Goal: Task Accomplishment & Management: Complete application form

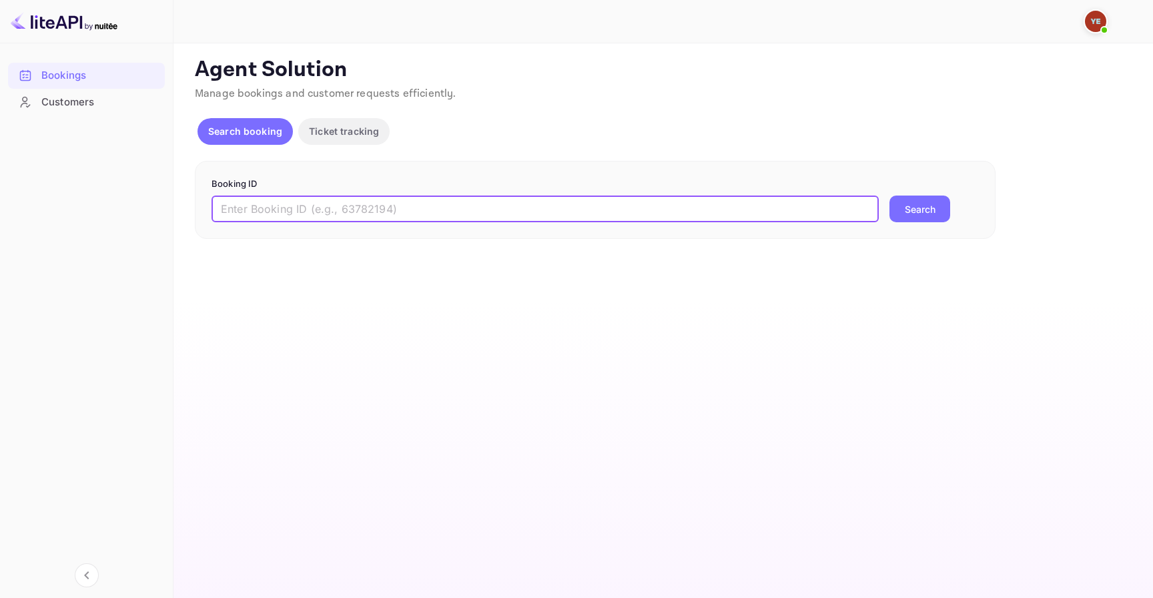
click at [416, 213] on input "text" at bounding box center [544, 208] width 667 height 27
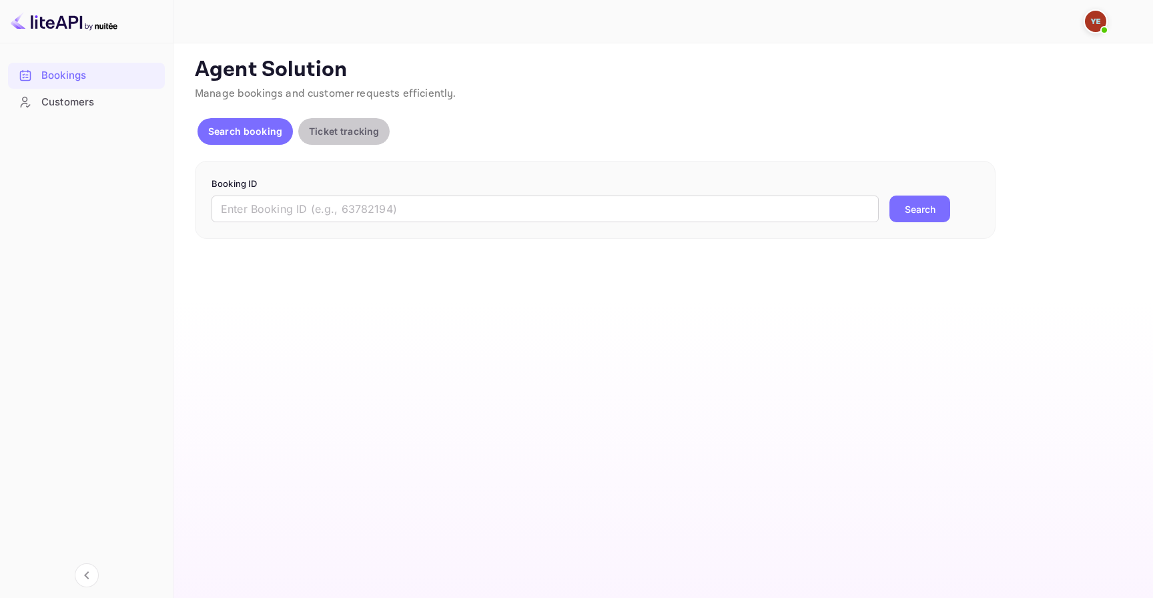
click at [357, 128] on p "Ticket tracking" at bounding box center [344, 131] width 70 height 14
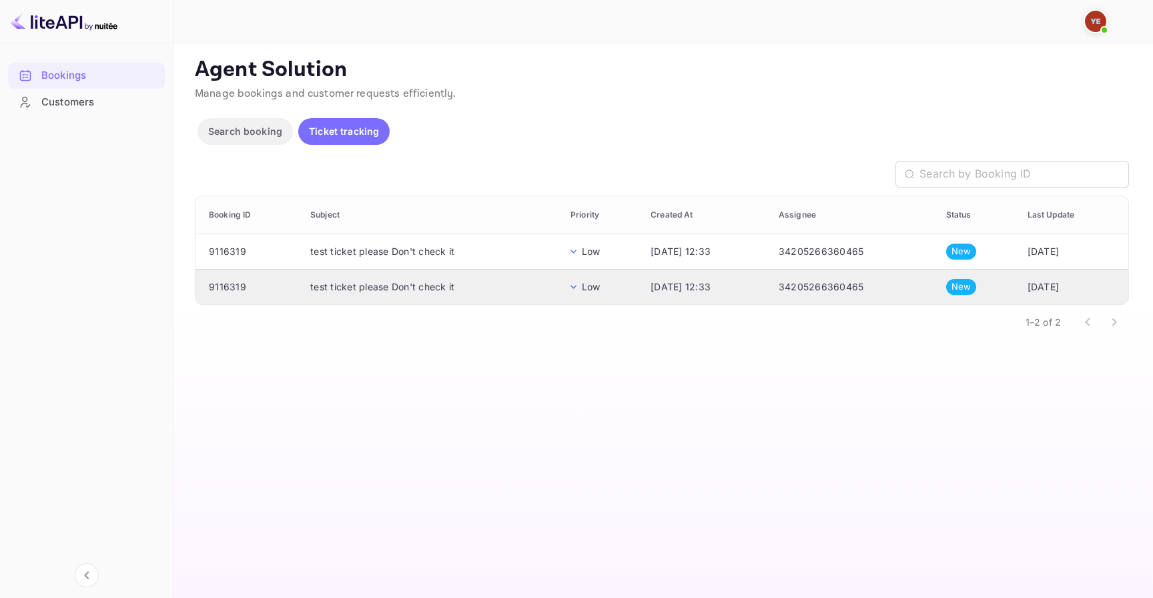
click at [359, 275] on td "test ticket please Don't check it" at bounding box center [429, 286] width 260 height 35
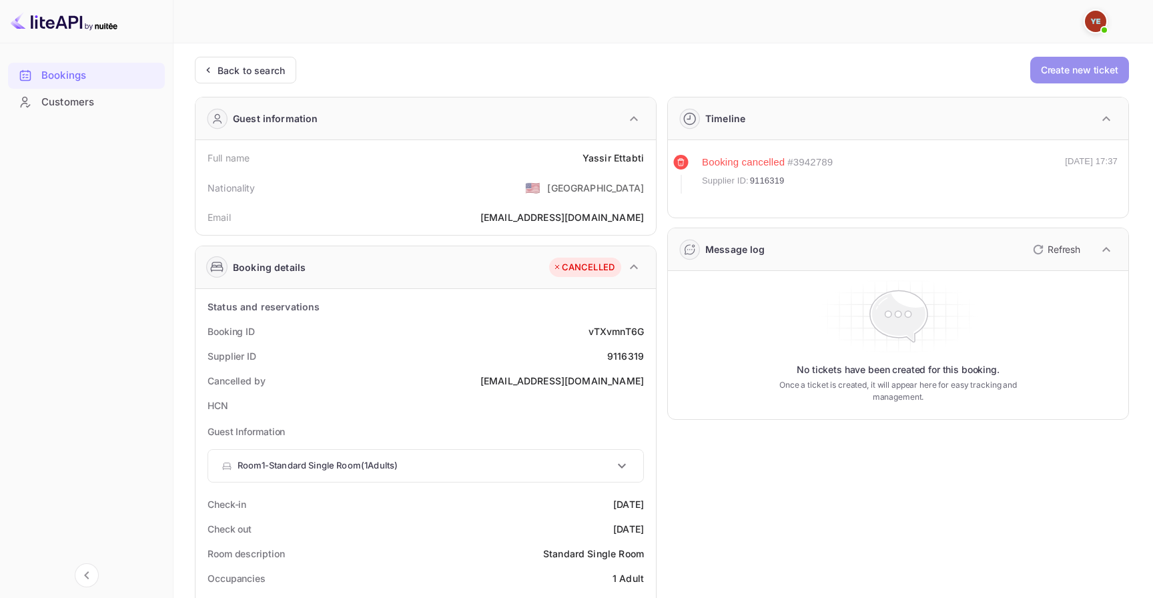
click at [1080, 73] on button "Create new ticket" at bounding box center [1079, 70] width 99 height 27
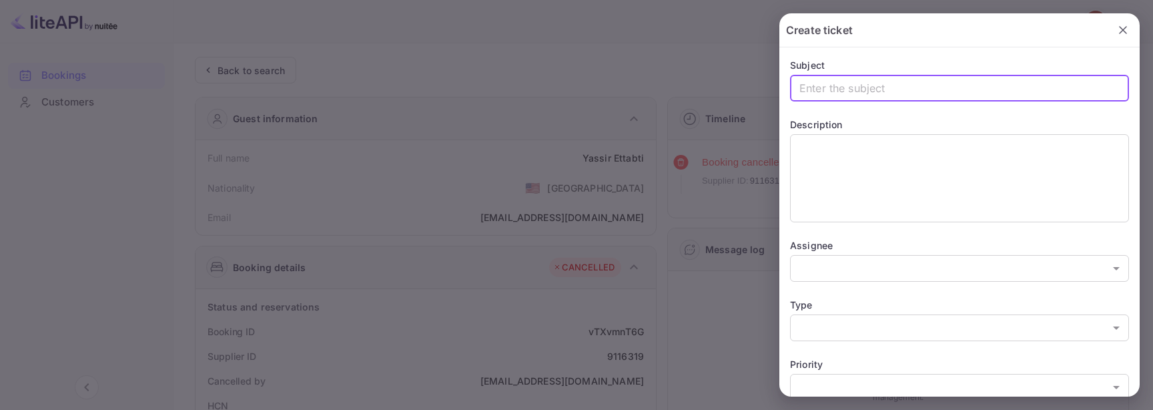
click at [874, 94] on input "text" at bounding box center [959, 88] width 339 height 27
click at [900, 90] on input "test don't open it" at bounding box center [959, 88] width 339 height 27
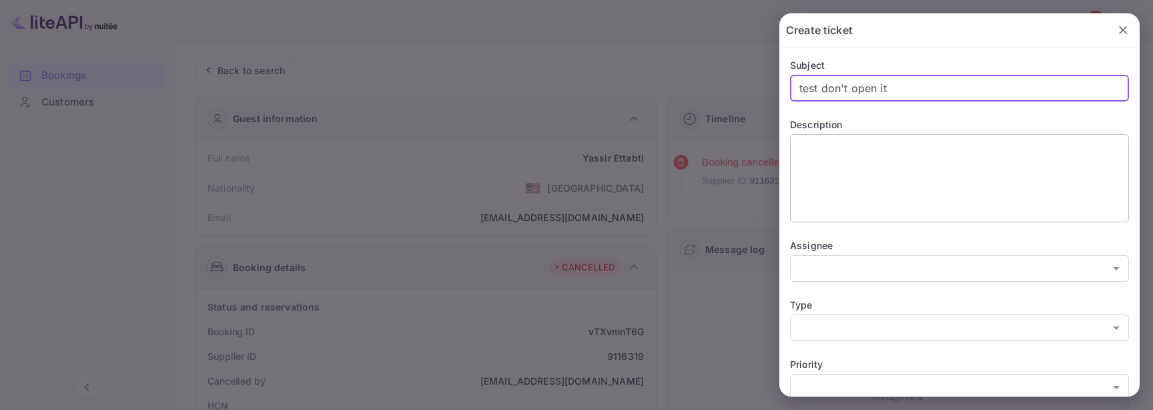
type input "test don't open it"
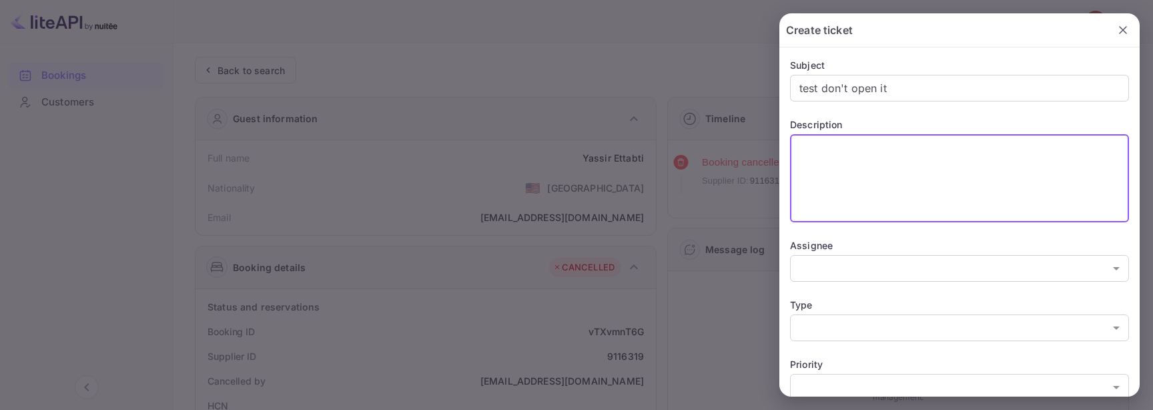
click at [898, 148] on textarea at bounding box center [959, 178] width 320 height 77
paste textarea "test don't open it"
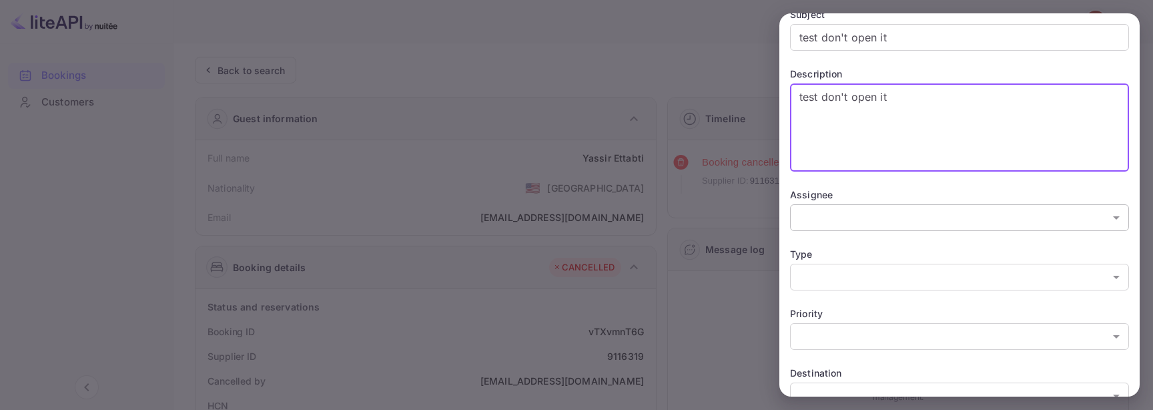
scroll to position [57, 0]
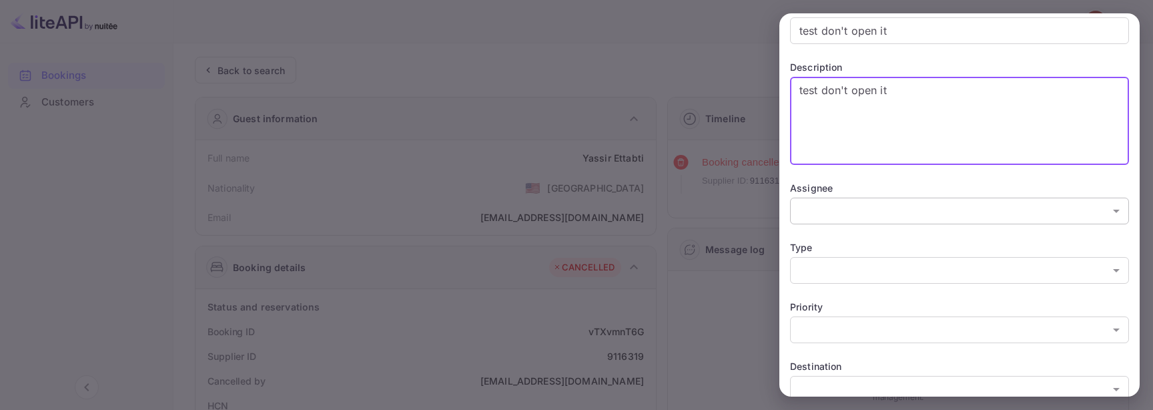
type textarea "test don't open it"
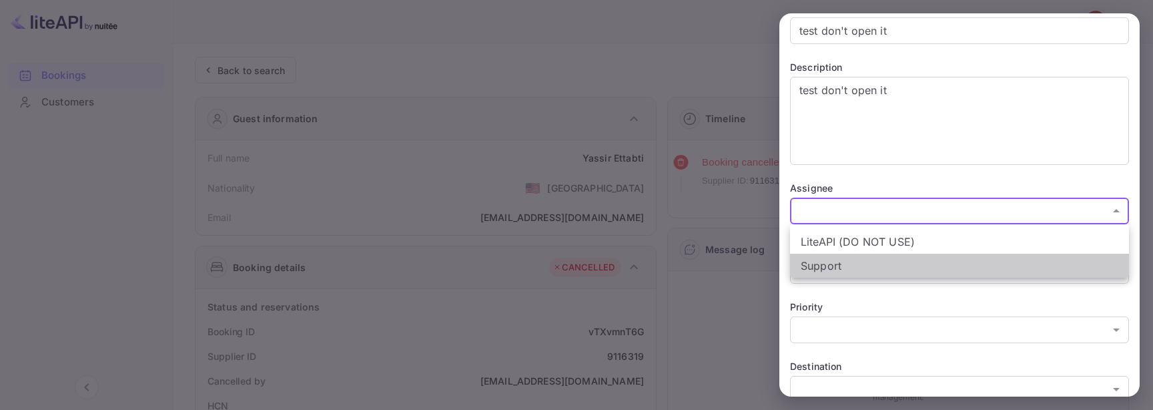
click at [877, 265] on li "Support" at bounding box center [959, 265] width 339 height 24
type input "21712371091601"
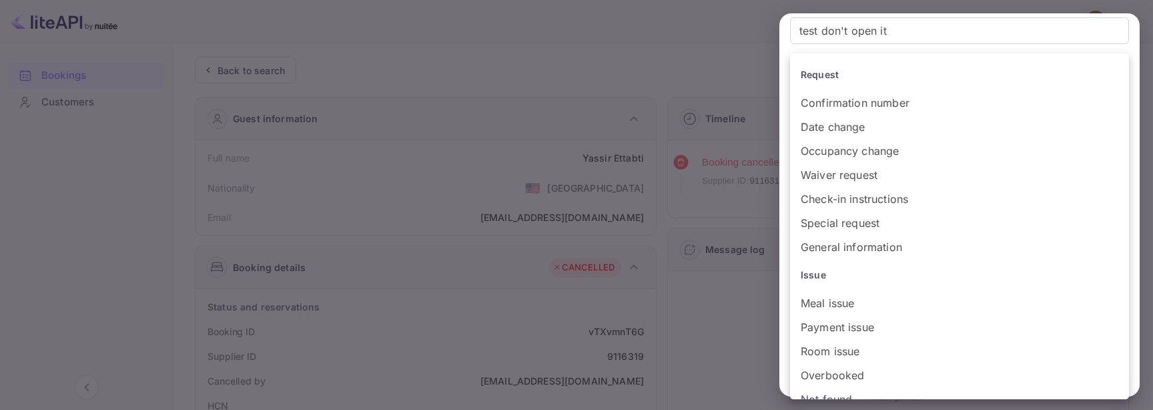
click at [852, 305] on li "Meal issue" at bounding box center [959, 303] width 339 height 24
type input "Meal issue"
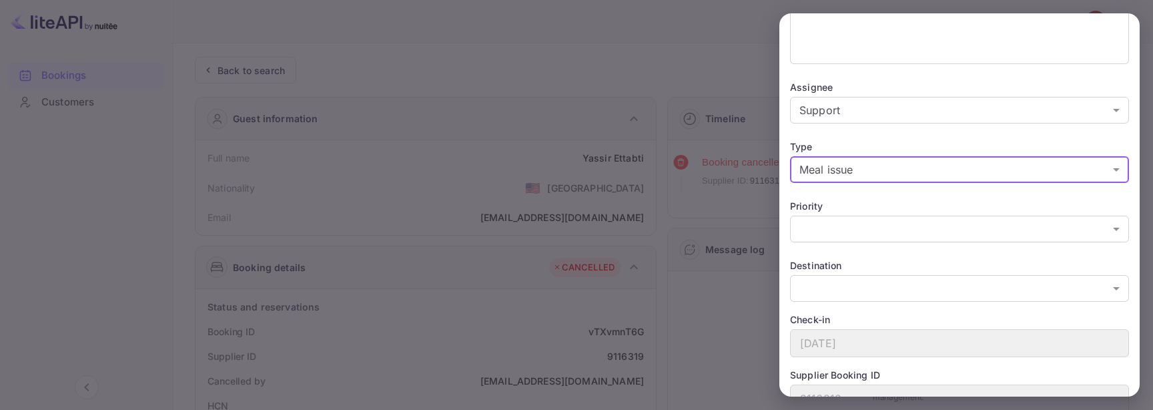
scroll to position [161, 0]
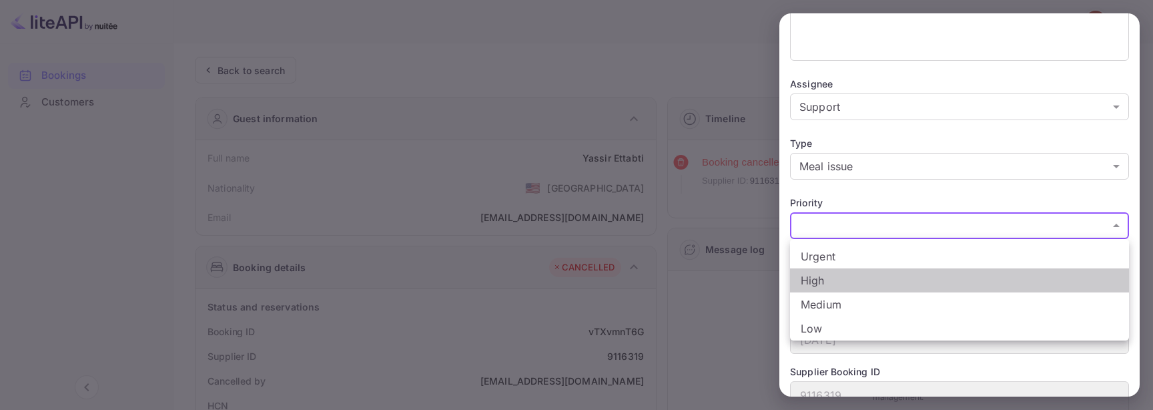
click at [860, 280] on li "High" at bounding box center [959, 280] width 339 height 24
type input "in_Resort"
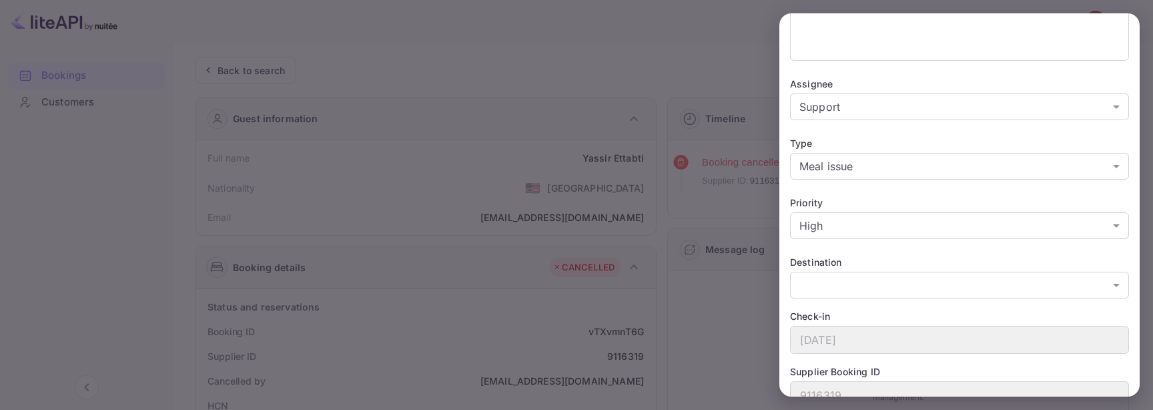
click at [866, 306] on div "Subject test don't open it ​ Description test don't open it x ​ Assignee Suppor…" at bounding box center [959, 171] width 360 height 571
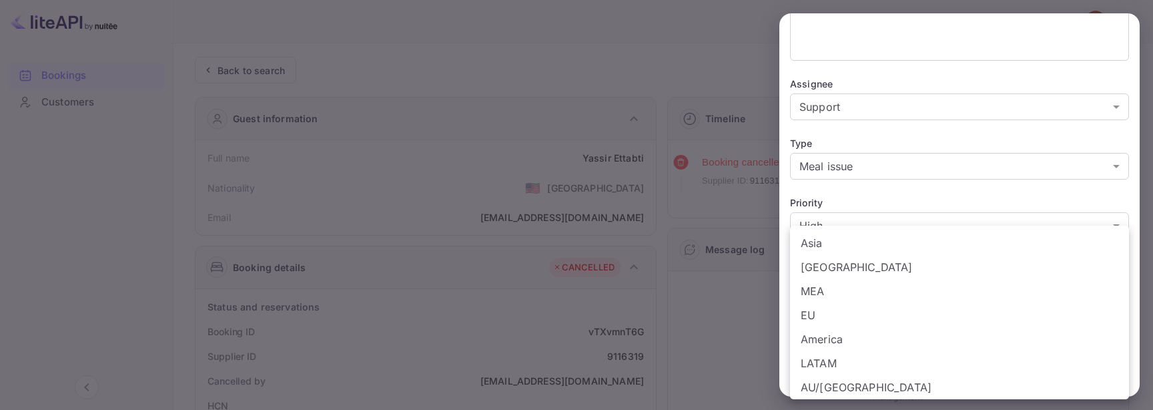
click at [868, 298] on li "MEA" at bounding box center [959, 291] width 339 height 24
type input "MEA"
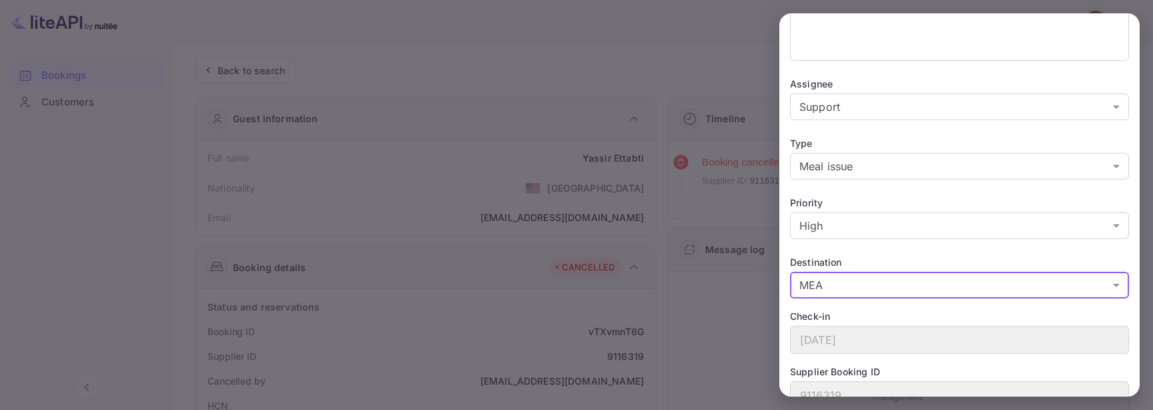
scroll to position [222, 0]
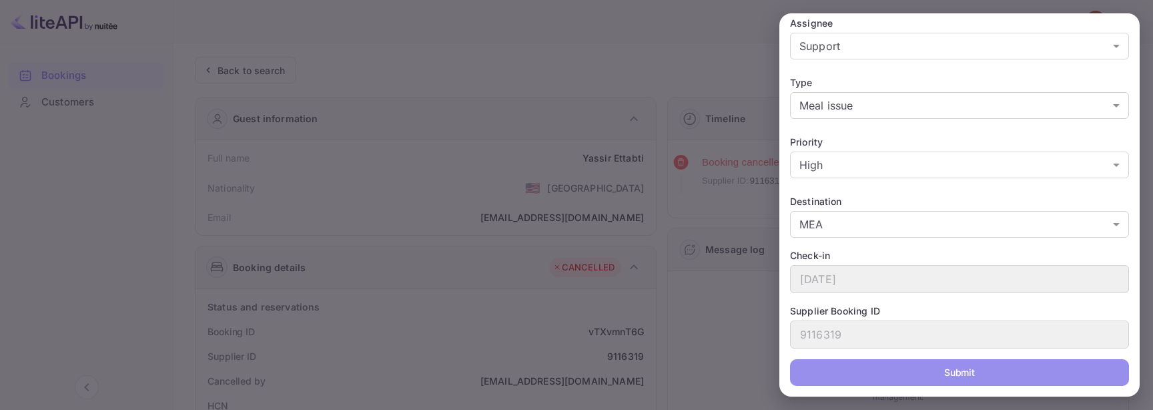
click at [862, 373] on button "Submit" at bounding box center [959, 372] width 339 height 27
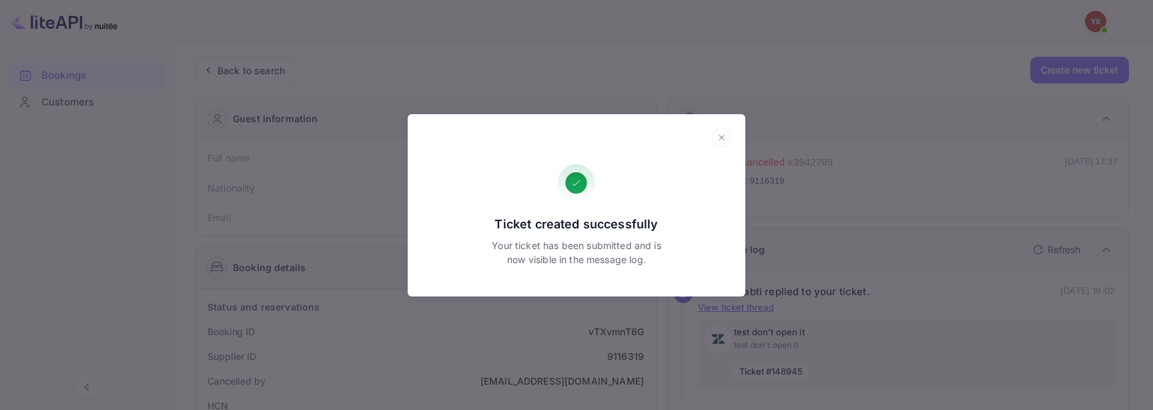
click at [724, 149] on div at bounding box center [721, 138] width 21 height 23
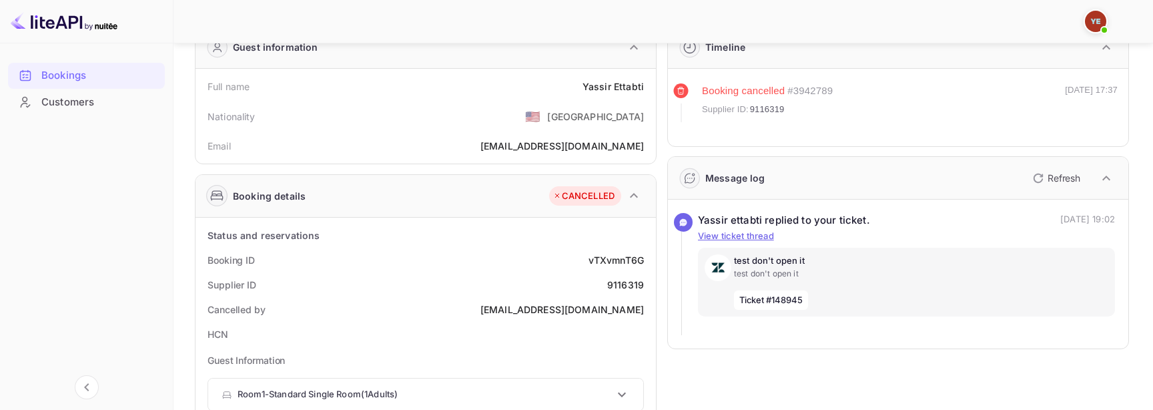
scroll to position [73, 0]
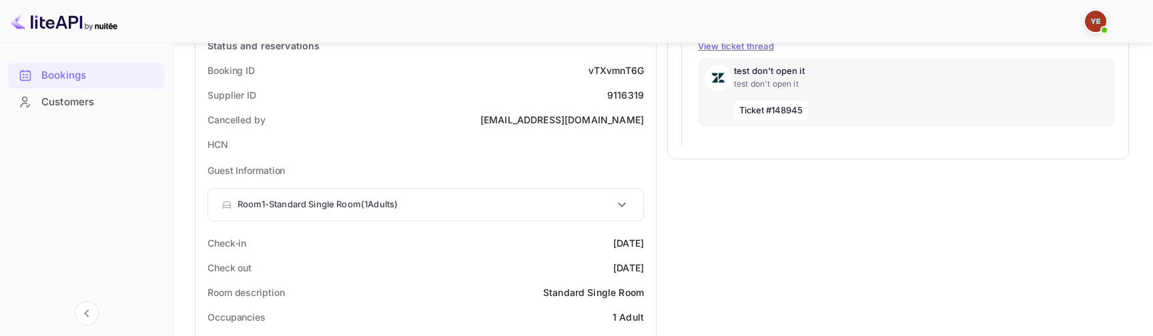
scroll to position [263, 0]
